Goal: Check status: Check status

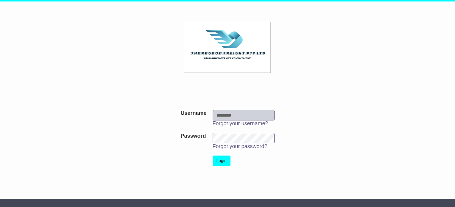
click at [223, 110] on td "Username Forgot your username?" at bounding box center [244, 118] width 68 height 23
click at [233, 117] on input "Username" at bounding box center [244, 115] width 62 height 10
type input "**********"
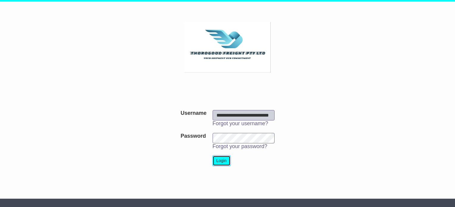
click at [221, 161] on button "Login" at bounding box center [222, 161] width 18 height 10
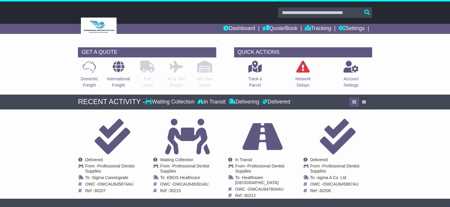
click at [294, 13] on input "text" at bounding box center [325, 12] width 94 height 10
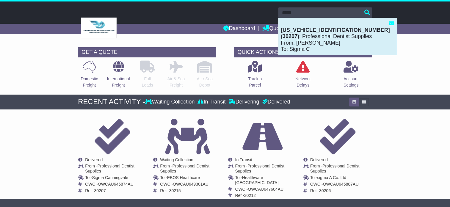
click at [311, 38] on div "CPWAGP10900370207(30207) : Professional Dentist Supplies From: Debbie Petrie To…" at bounding box center [338, 36] width 118 height 37
type input "**********"
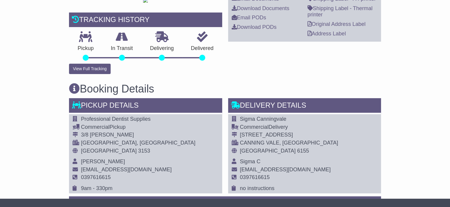
scroll to position [179, 0]
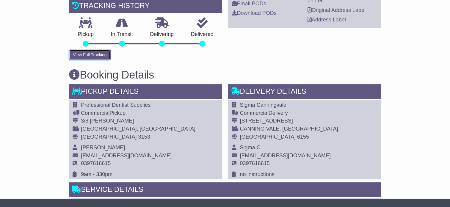
click at [99, 60] on button "View Full Tracking" at bounding box center [89, 55] width 41 height 10
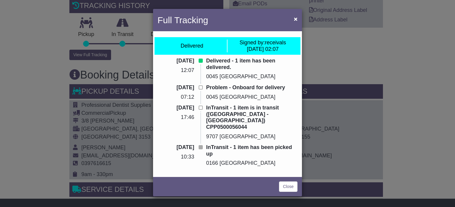
click at [343, 71] on div "Full Tracking × Delivered Signed by: receivals 22 Sep 2025 02:07 22 Sep 2025 12…" at bounding box center [227, 103] width 455 height 207
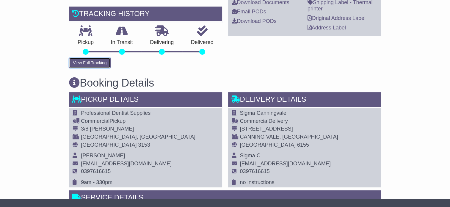
scroll to position [88, 0]
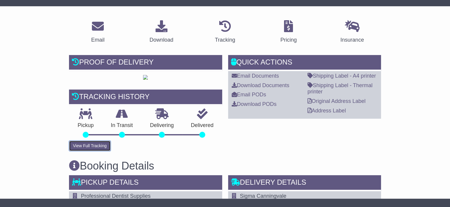
click at [86, 151] on button "View Full Tracking" at bounding box center [89, 146] width 41 height 10
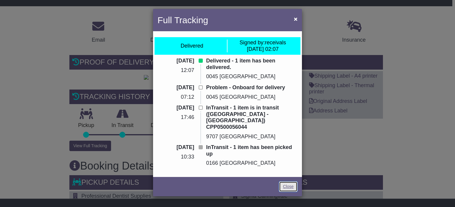
click at [290, 182] on link "Close" at bounding box center [288, 187] width 18 height 10
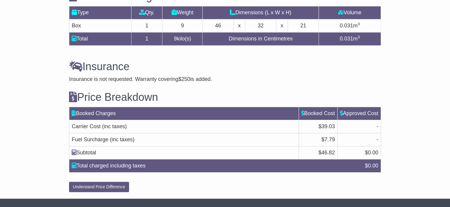
scroll to position [474, 0]
